Goal: Task Accomplishment & Management: Use online tool/utility

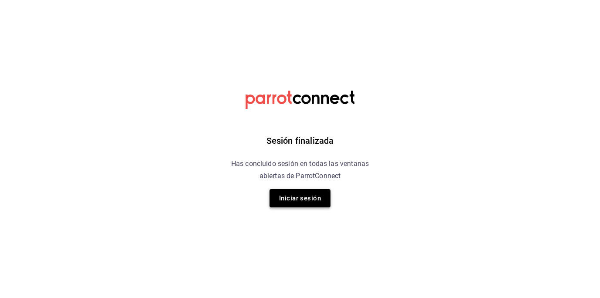
click at [300, 198] on button "Iniciar sesión" at bounding box center [299, 198] width 61 height 18
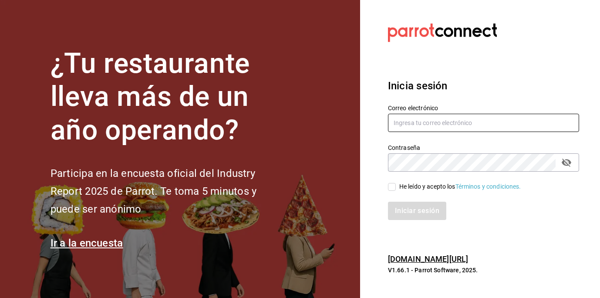
type input "dfz_98@hotmail.com"
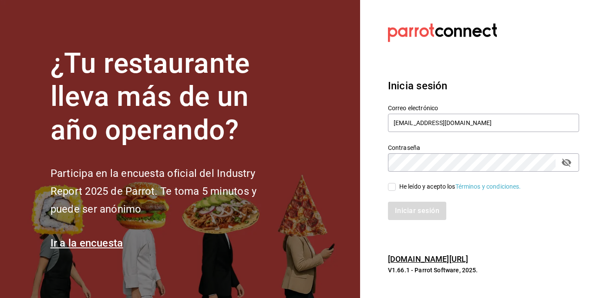
click at [391, 186] on input "He leído y acepto los Términos y condiciones." at bounding box center [392, 187] width 8 height 8
checkbox input "true"
click at [406, 215] on button "Iniciar sesión" at bounding box center [417, 211] width 59 height 18
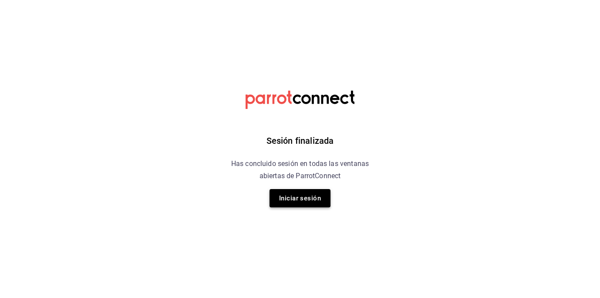
click at [301, 202] on button "Iniciar sesión" at bounding box center [299, 198] width 61 height 18
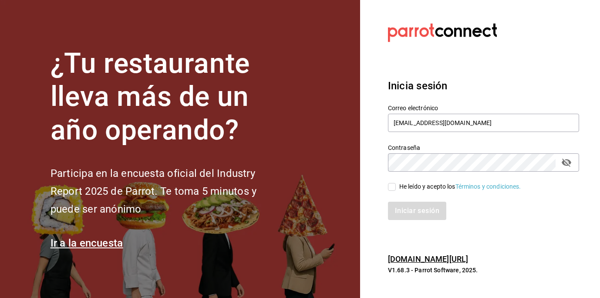
click at [390, 186] on input "He leído y acepto los Términos y condiciones." at bounding box center [392, 187] width 8 height 8
checkbox input "true"
click at [403, 205] on button "Iniciar sesión" at bounding box center [417, 211] width 59 height 18
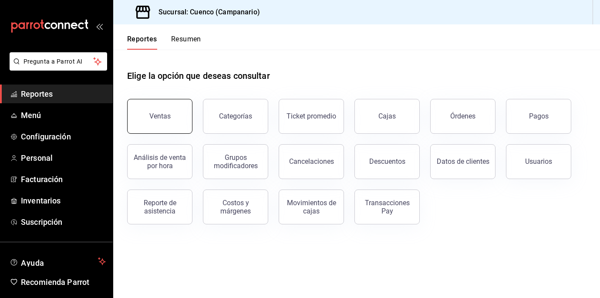
click at [165, 120] on button "Ventas" at bounding box center [159, 116] width 65 height 35
